Goal: Task Accomplishment & Management: Use online tool/utility

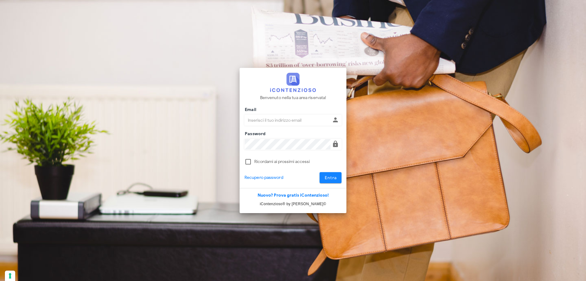
type input "[EMAIL_ADDRESS][DOMAIN_NAME]"
click at [336, 175] on span "Entra" at bounding box center [330, 177] width 13 height 5
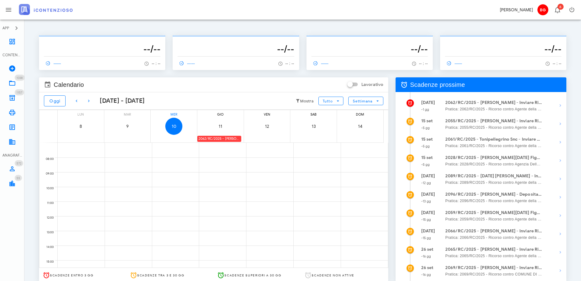
click at [204, 138] on div "2062/RC/2025 - [PERSON_NAME] - Inviare Ricorso" at bounding box center [219, 139] width 44 height 6
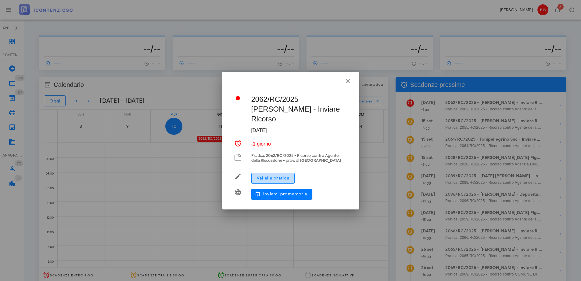
click at [288, 175] on span "Vai alla pratica" at bounding box center [273, 177] width 33 height 5
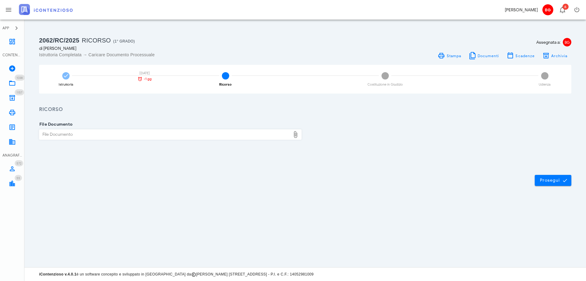
click at [100, 131] on div "File Documento" at bounding box center [164, 134] width 251 height 10
type input "C:\fakepath\Accoglimento_AR297135604.pdf"
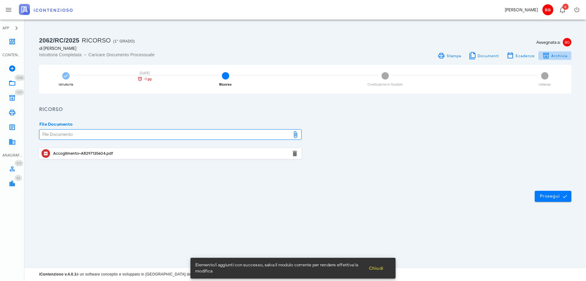
click at [552, 57] on span "Archivia" at bounding box center [559, 55] width 17 height 5
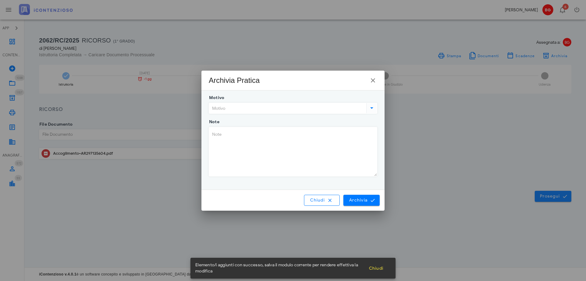
click at [294, 116] on div at bounding box center [293, 116] width 168 height 4
click at [290, 107] on input "Motivo" at bounding box center [287, 108] width 156 height 10
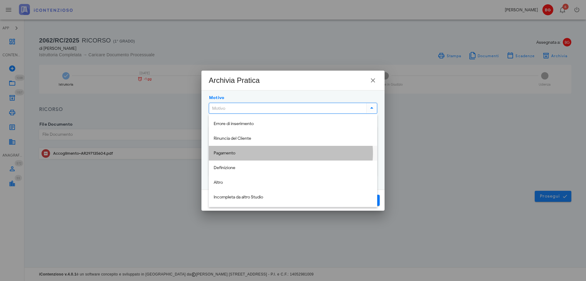
click at [275, 153] on div "Pagamento" at bounding box center [293, 152] width 159 height 5
type input "Pagamento"
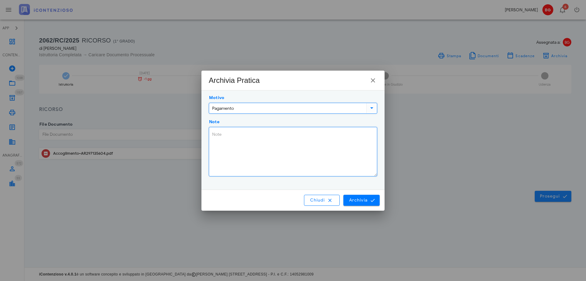
click at [273, 148] on textarea "Note" at bounding box center [293, 151] width 168 height 49
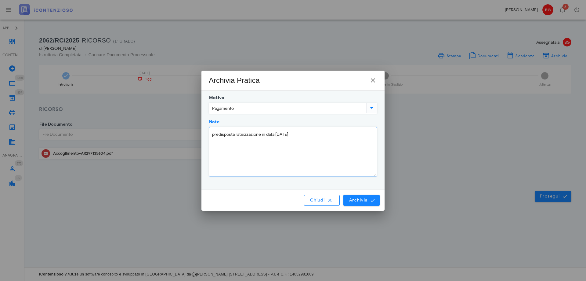
type textarea "predisposta rateizzazione in data 17/07/2025"
click at [355, 201] on span "Archivia" at bounding box center [361, 199] width 25 height 5
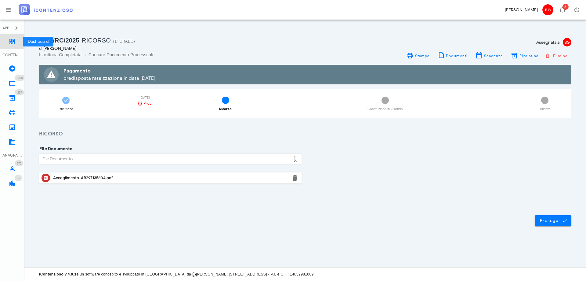
click at [15, 44] on icon at bounding box center [12, 41] width 7 height 7
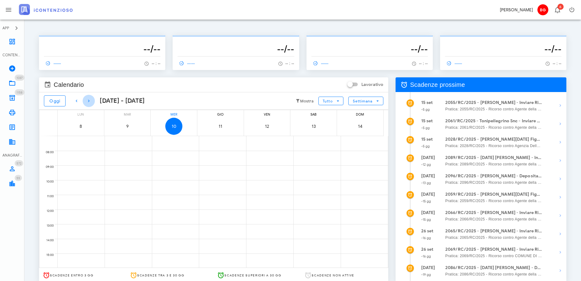
click at [91, 100] on icon "button" at bounding box center [88, 100] width 7 height 7
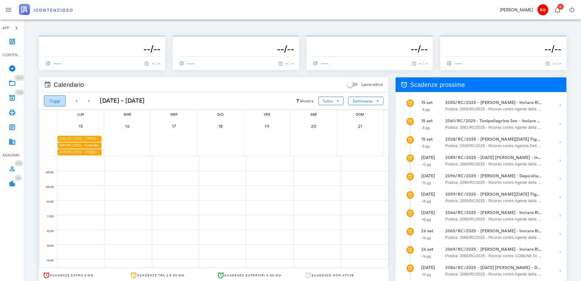
click at [54, 101] on span "Oggi" at bounding box center [54, 100] width 11 height 5
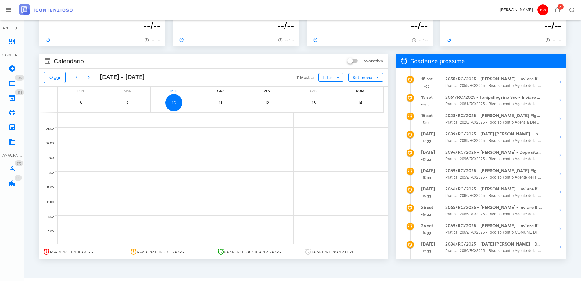
scroll to position [31, 0]
